Goal: Task Accomplishment & Management: Use online tool/utility

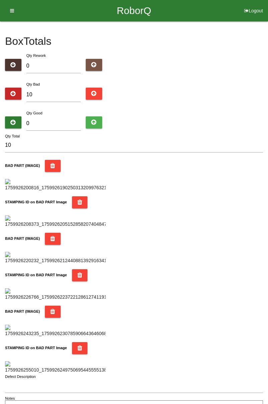
type input "7"
type input "17"
type input "74"
type input "84"
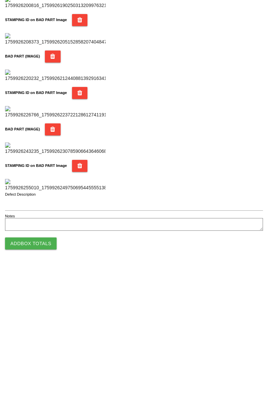
type input "74"
click at [46, 381] on button "Add Box Totals" at bounding box center [31, 381] width 52 height 12
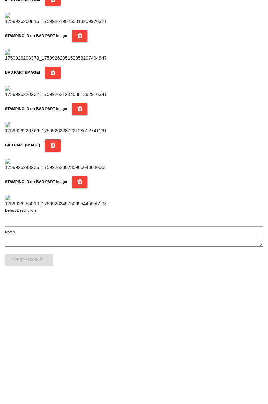
scroll to position [586, 0]
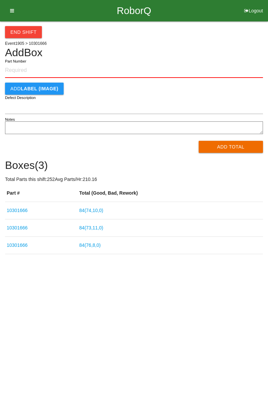
click at [24, 72] on input "Part Number" at bounding box center [134, 70] width 258 height 15
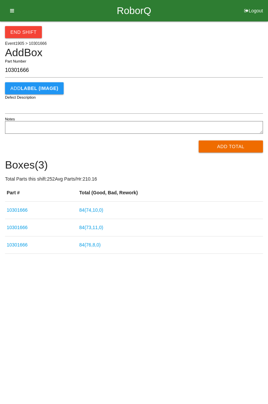
type input "10301666"
click at [223, 150] on button "Add Total" at bounding box center [230, 147] width 65 height 12
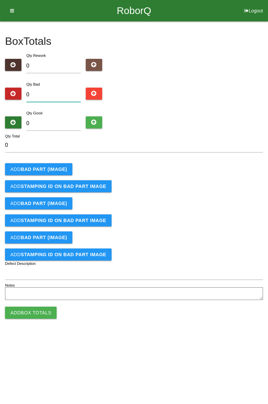
click at [53, 100] on input "0" at bounding box center [53, 95] width 55 height 14
type input "3"
click at [58, 163] on button "Add BAD PART (IMAGE)" at bounding box center [38, 169] width 67 height 12
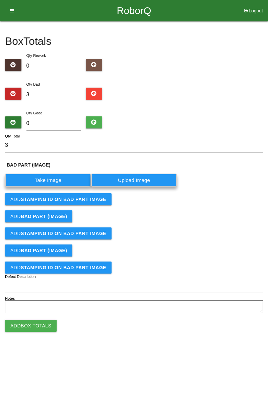
click at [61, 183] on label "Take Image" at bounding box center [48, 180] width 86 height 13
click at [0, 0] on \(IMAGE\) "Take Image" at bounding box center [0, 0] width 0 height 0
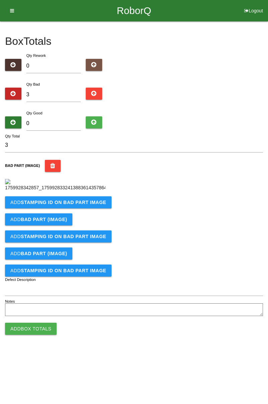
scroll to position [37, 0]
click at [88, 208] on button "Add STAMPING ID on BAD PART Image" at bounding box center [58, 202] width 106 height 12
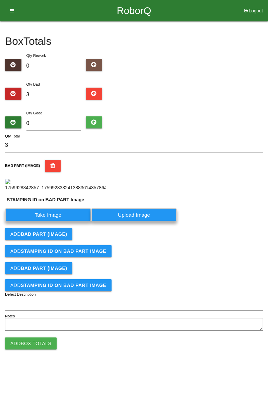
click at [58, 222] on label "Take Image" at bounding box center [48, 214] width 86 height 13
click at [0, 0] on PART "Take Image" at bounding box center [0, 0] width 0 height 0
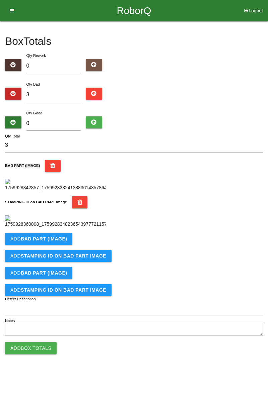
scroll to position [147, 0]
click at [56, 242] on b "BAD PART (IMAGE)" at bounding box center [44, 238] width 46 height 5
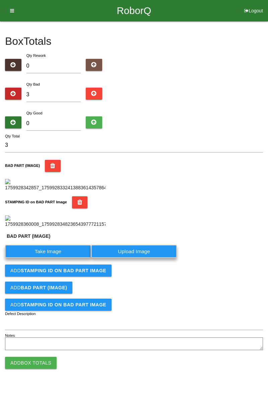
click at [54, 258] on label "Take Image" at bounding box center [48, 251] width 86 height 13
click at [0, 0] on \(IMAGE\) "Take Image" at bounding box center [0, 0] width 0 height 0
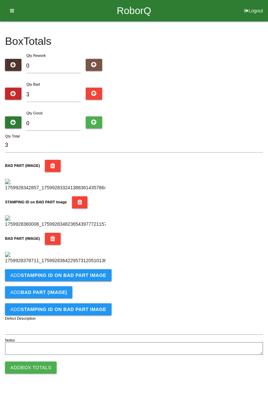
scroll to position [257, 0]
click at [76, 281] on button "Add STAMPING ID on BAD PART Image" at bounding box center [58, 275] width 106 height 12
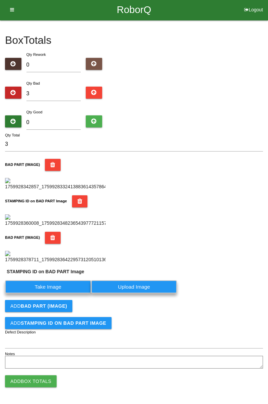
click at [62, 294] on label "Take Image" at bounding box center [48, 286] width 86 height 13
click at [0, 0] on PART "Take Image" at bounding box center [0, 0] width 0 height 0
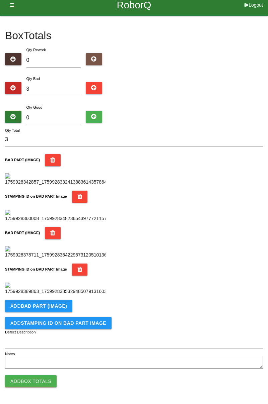
scroll to position [367, 0]
click at [61, 308] on b "BAD PART (IMAGE)" at bounding box center [44, 306] width 46 height 5
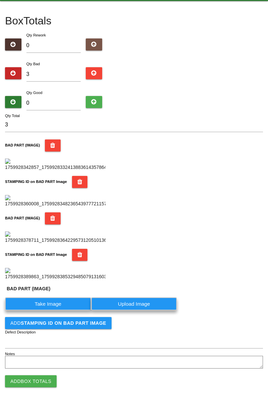
click at [63, 311] on label "Take Image" at bounding box center [48, 304] width 86 height 13
click at [0, 0] on \(IMAGE\) "Take Image" at bounding box center [0, 0] width 0 height 0
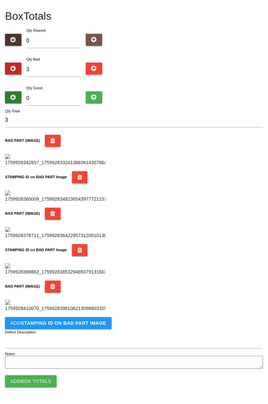
scroll to position [477, 0]
click at [66, 325] on b "STAMPING ID on BAD PART Image" at bounding box center [63, 323] width 85 height 5
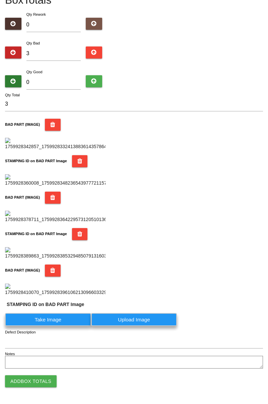
click at [49, 326] on label "Take Image" at bounding box center [48, 319] width 86 height 13
click at [0, 0] on PART "Take Image" at bounding box center [0, 0] width 0 height 0
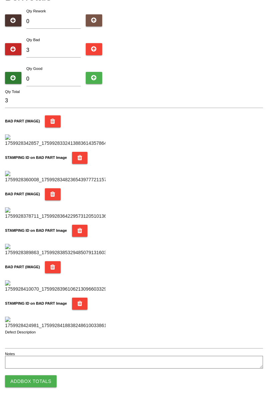
scroll to position [0, 0]
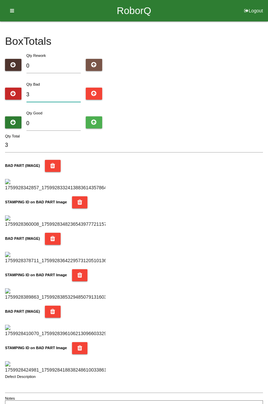
click at [58, 92] on input "3" at bounding box center [53, 95] width 55 height 14
click at [60, 92] on input "3" at bounding box center [53, 95] width 55 height 14
type input "0"
type input "8"
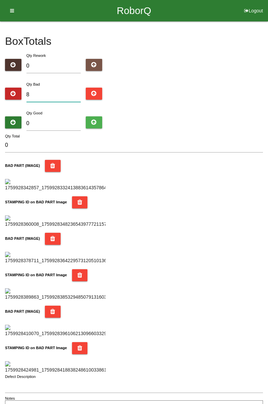
type input "8"
click at [267, 99] on div "Box Totals Translate Weight Weight unit: Rework Weight Bad Weight Good Weight 0…" at bounding box center [134, 218] width 268 height 394
click at [61, 93] on input "8" at bounding box center [53, 95] width 55 height 14
type input "81"
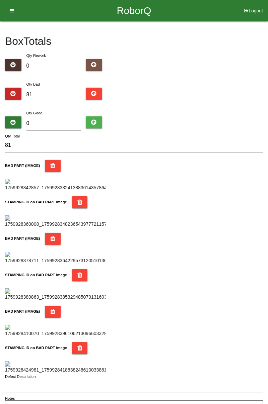
type input "810"
type input "81"
type input "8"
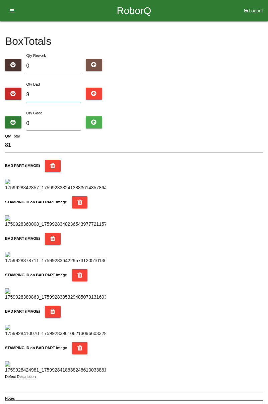
type input "8"
type input "0"
type input "1"
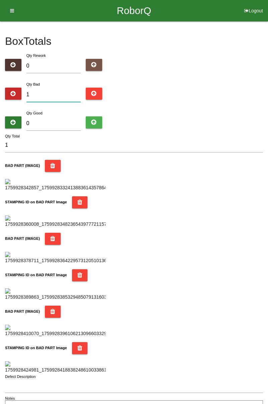
type input "10"
type input "1"
type input "14"
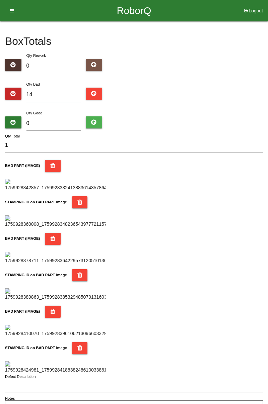
type input "14"
click at [52, 126] on input "0" at bounding box center [53, 123] width 55 height 14
type input "7"
type input "21"
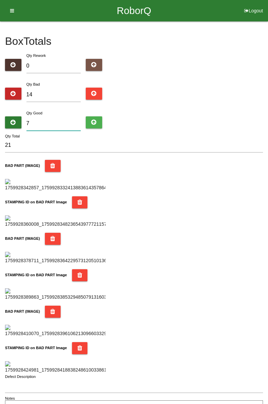
type input "70"
type input "84"
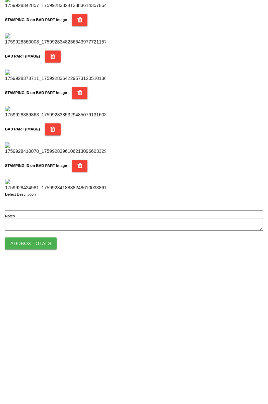
type input "70"
click at [43, 384] on button "Add Box Totals" at bounding box center [31, 381] width 52 height 12
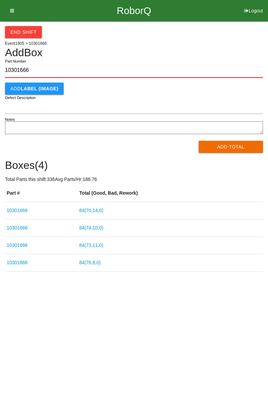
type input "10301666"
click at [233, 146] on button "Add Total" at bounding box center [230, 147] width 65 height 12
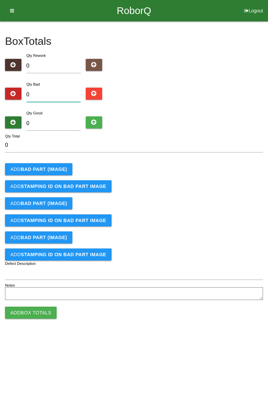
click at [38, 92] on input "0" at bounding box center [53, 95] width 55 height 14
type input "3"
click at [61, 167] on b "BAD PART (IMAGE)" at bounding box center [44, 169] width 46 height 5
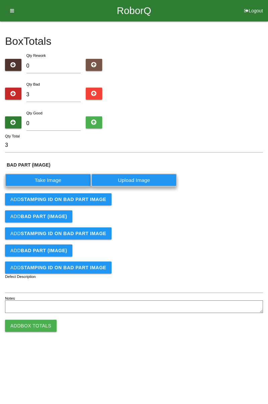
click at [56, 180] on label "Take Image" at bounding box center [48, 180] width 86 height 13
click at [0, 0] on \(IMAGE\) "Take Image" at bounding box center [0, 0] width 0 height 0
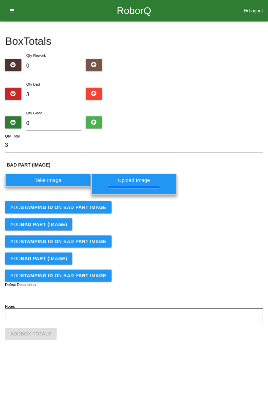
click at [89, 210] on button "Add STAMPING ID on BAD PART Image" at bounding box center [58, 207] width 106 height 12
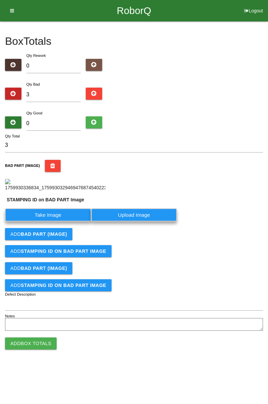
click at [66, 222] on label "Take Image" at bounding box center [48, 214] width 86 height 13
click at [0, 0] on PART "Take Image" at bounding box center [0, 0] width 0 height 0
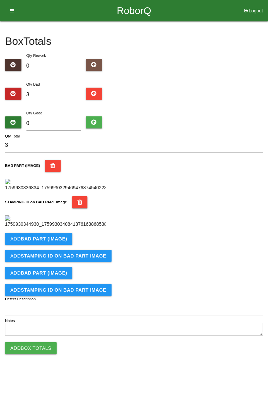
scroll to position [147, 0]
click at [59, 242] on b "BAD PART (IMAGE)" at bounding box center [44, 238] width 46 height 5
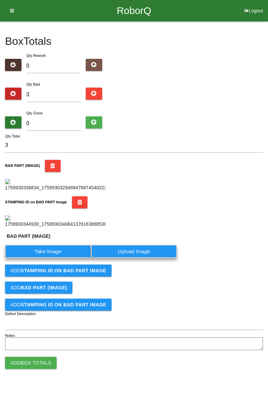
click at [51, 258] on label "Take Image" at bounding box center [48, 251] width 86 height 13
click at [0, 0] on \(IMAGE\) "Take Image" at bounding box center [0, 0] width 0 height 0
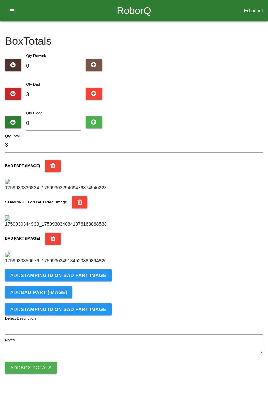
scroll to position [257, 0]
click at [82, 278] on b "STAMPING ID on BAD PART Image" at bounding box center [63, 275] width 85 height 5
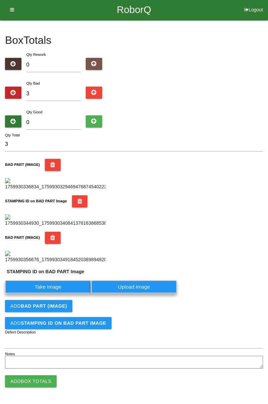
click at [51, 294] on label "Take Image" at bounding box center [48, 286] width 86 height 13
click at [0, 0] on PART "Take Image" at bounding box center [0, 0] width 0 height 0
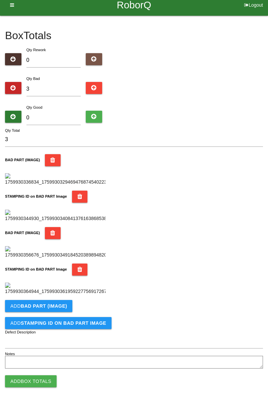
scroll to position [367, 0]
click at [60, 304] on b "BAD PART (IMAGE)" at bounding box center [44, 306] width 46 height 5
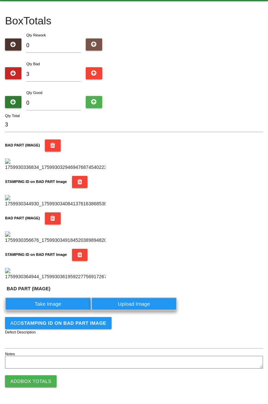
click at [60, 311] on label "Take Image" at bounding box center [48, 304] width 86 height 13
click at [0, 0] on \(IMAGE\) "Take Image" at bounding box center [0, 0] width 0 height 0
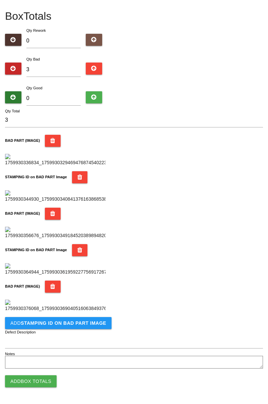
scroll to position [477, 0]
click at [82, 318] on button "Add STAMPING ID on BAD PART Image" at bounding box center [58, 323] width 106 height 12
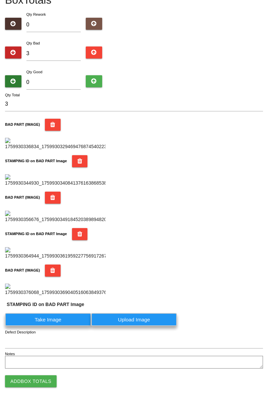
click at [60, 326] on label "Take Image" at bounding box center [48, 319] width 86 height 13
click at [0, 0] on PART "Take Image" at bounding box center [0, 0] width 0 height 0
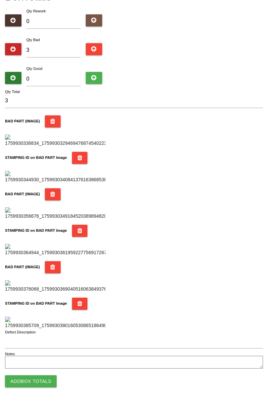
scroll to position [0, 0]
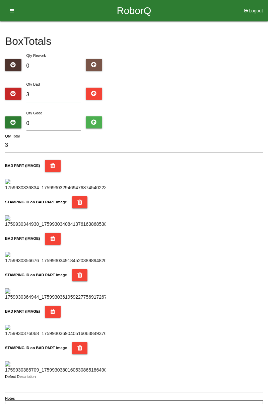
click at [56, 88] on input "3" at bounding box center [53, 95] width 55 height 14
click at [59, 91] on input "3" at bounding box center [53, 95] width 55 height 14
type input "34"
type input "3"
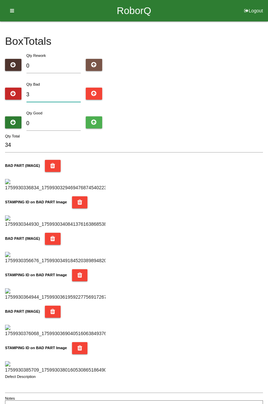
type input "3"
type input "0"
type input "4"
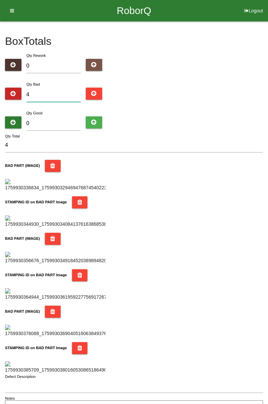
type input "4"
